Goal: Check status: Check status

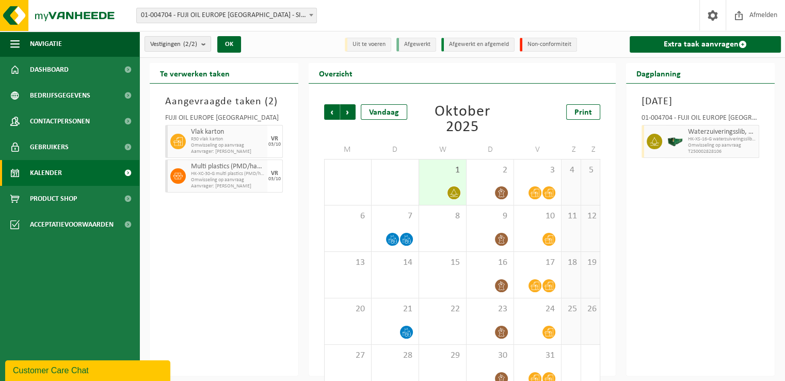
click at [698, 266] on div "[DATE] 01-004704 - FUJI OIL EUROPE [GEOGRAPHIC_DATA] - SINT-KRUIS-WINKEL Waterz…" at bounding box center [700, 230] width 149 height 292
click at [235, 142] on span "Omwisseling op aanvraag" at bounding box center [228, 145] width 74 height 6
click at [76, 67] on link "Dashboard" at bounding box center [69, 70] width 139 height 26
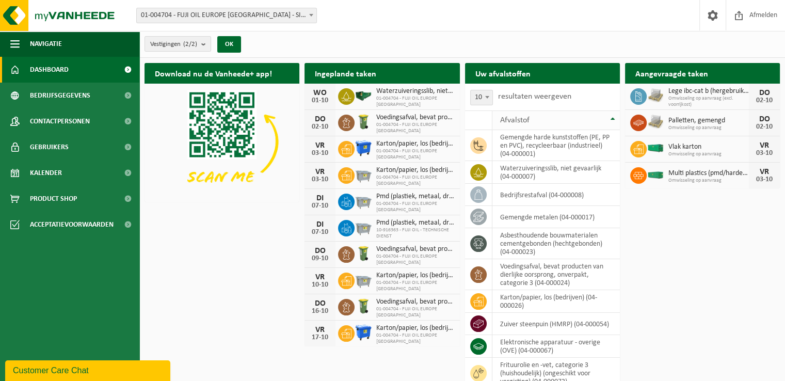
click at [495, 124] on th "Afvalstof" at bounding box center [555, 120] width 127 height 20
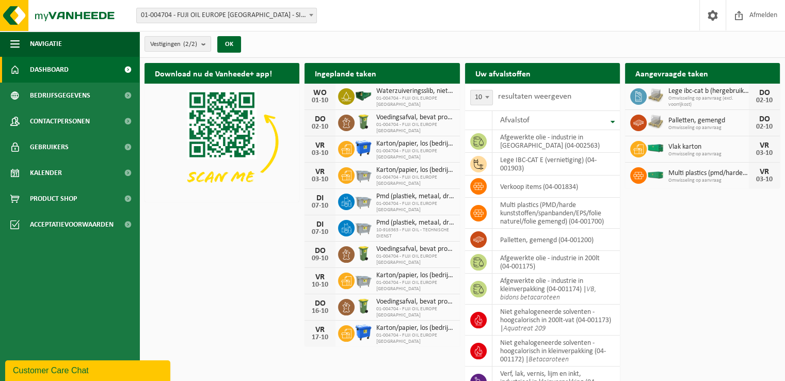
click at [687, 151] on span "Omwisseling op aanvraag" at bounding box center [708, 154] width 80 height 6
